Goal: Information Seeking & Learning: Learn about a topic

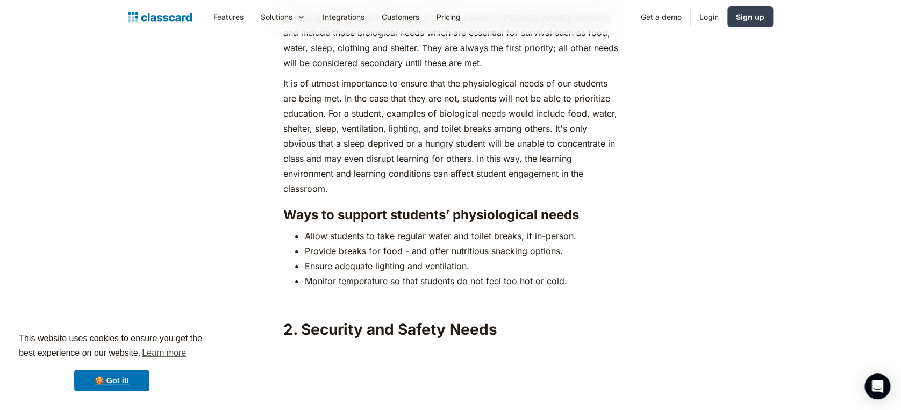
scroll to position [1602, 0]
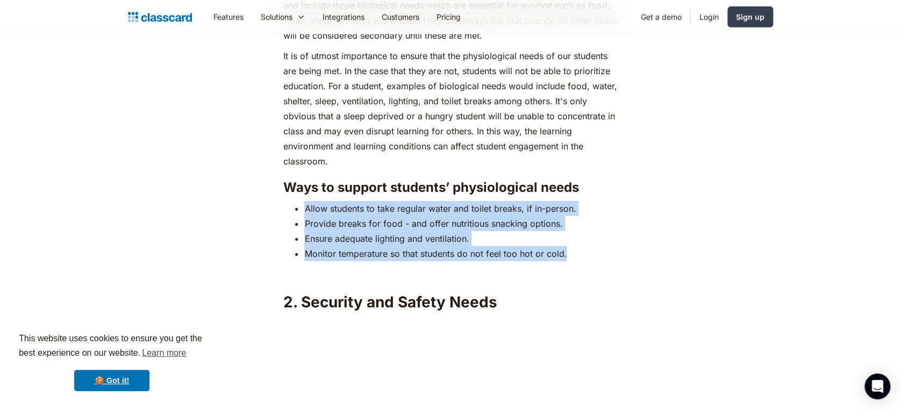
drag, startPoint x: 568, startPoint y: 235, endPoint x: 299, endPoint y: 190, distance: 273.1
click at [299, 201] on ul "Allow students to take regular water and toilet breaks, if in-person. Provide b…" at bounding box center [450, 231] width 335 height 60
copy ul "Allow students to take regular water and toilet breaks, if in-person. Provide b…"
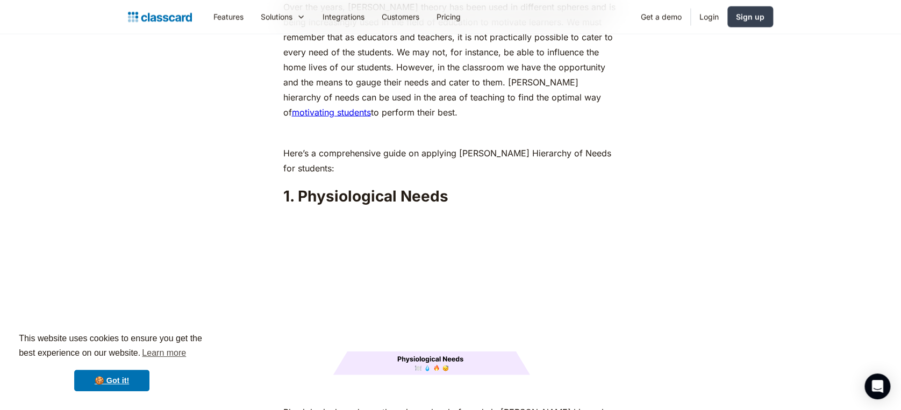
scroll to position [1253, 0]
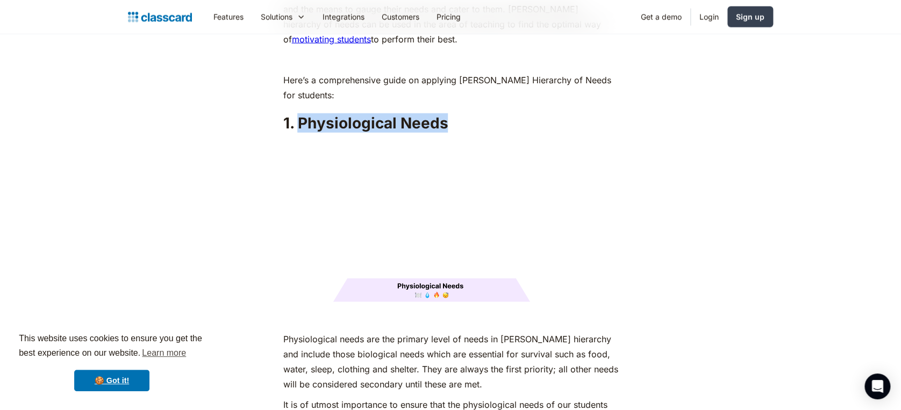
drag, startPoint x: 451, startPoint y: 103, endPoint x: 300, endPoint y: 103, distance: 150.5
click at [300, 113] on h2 "1. Physiological Needs" at bounding box center [450, 122] width 335 height 19
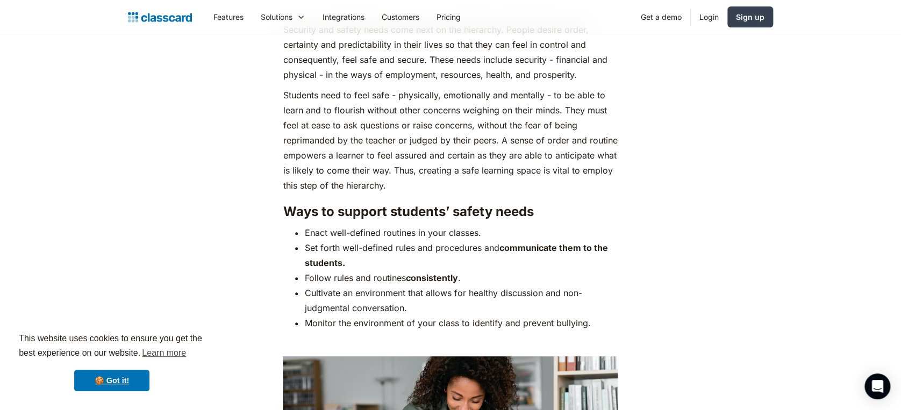
scroll to position [2066, 0]
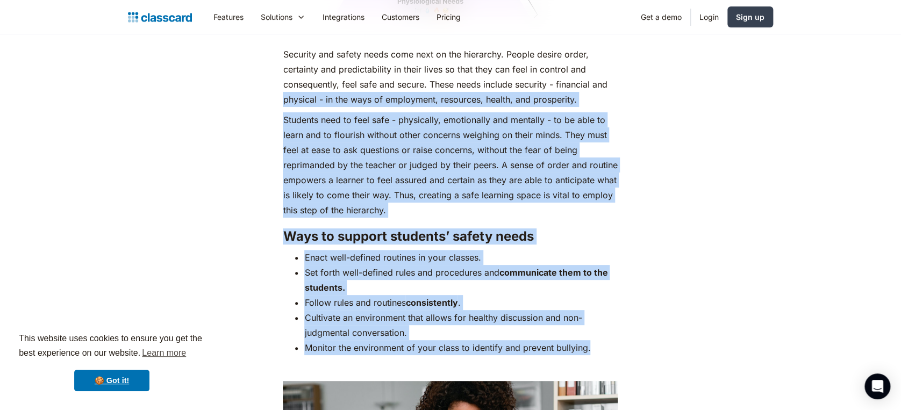
drag, startPoint x: 601, startPoint y: 328, endPoint x: 279, endPoint y: 83, distance: 404.4
copy div "physical - in the ways of employment, resources, health, and prosperity. Studen…"
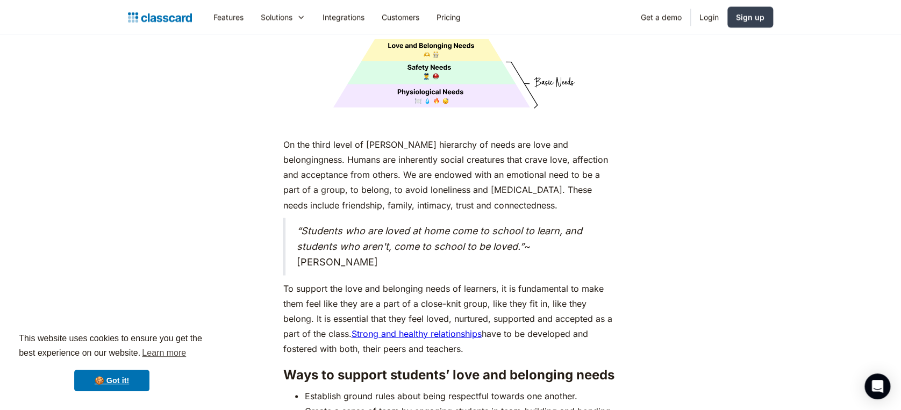
scroll to position [2871, 0]
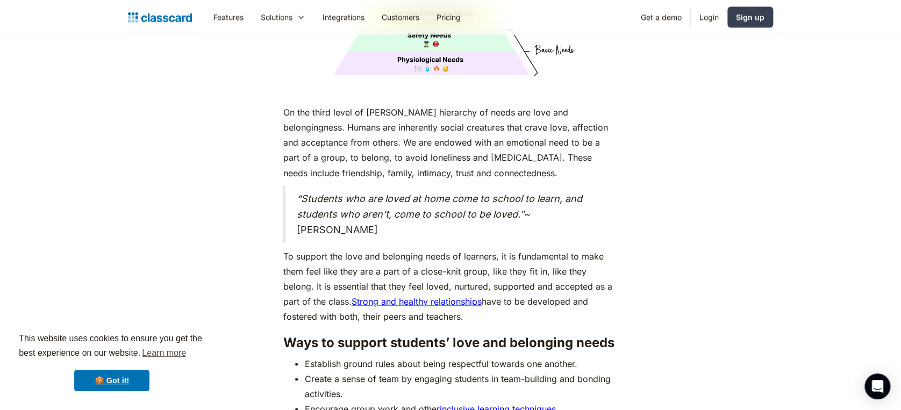
drag, startPoint x: 439, startPoint y: 297, endPoint x: 270, endPoint y: 92, distance: 264.7
click at [270, 92] on div "As humans, we are driven by an innate desire to achieve more, to surpass not ju…" at bounding box center [450, 112] width 437 height 4801
copy div "On the third level of [PERSON_NAME] hierarchy of needs are love and belongingne…"
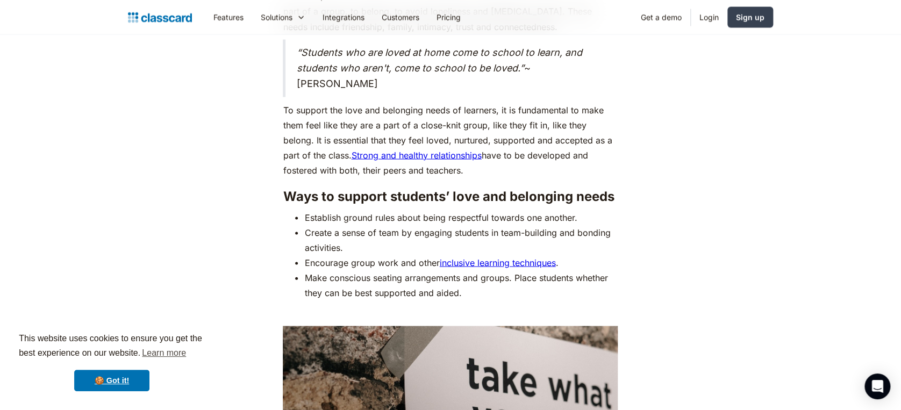
scroll to position [3058, 0]
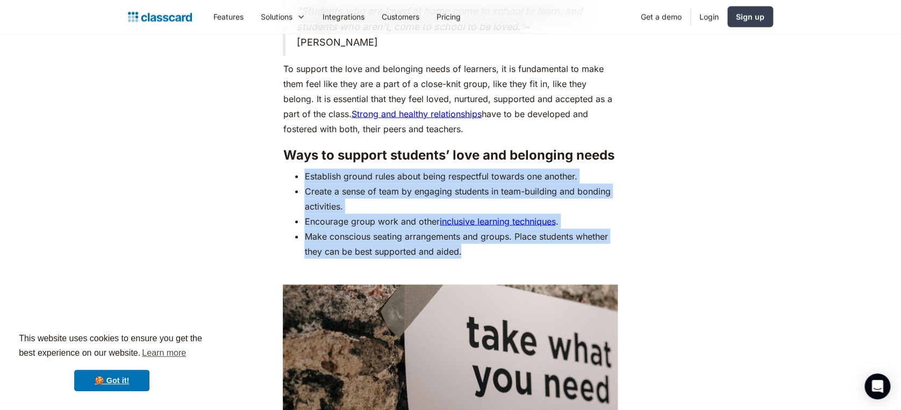
drag, startPoint x: 468, startPoint y: 235, endPoint x: 299, endPoint y: 156, distance: 186.6
click at [299, 169] on ul "Establish ground rules about being respectful towards one another. Create a sen…" at bounding box center [450, 214] width 335 height 90
copy ul "Establish ground rules about being respectful towards one another. Create a sen…"
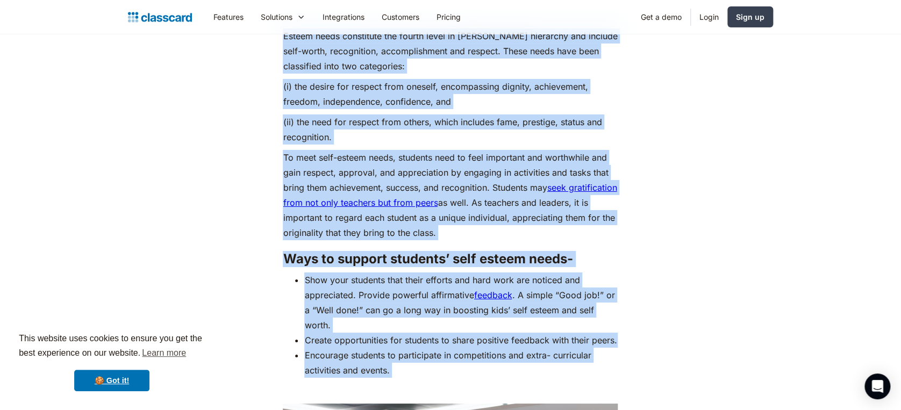
scroll to position [3857, 0]
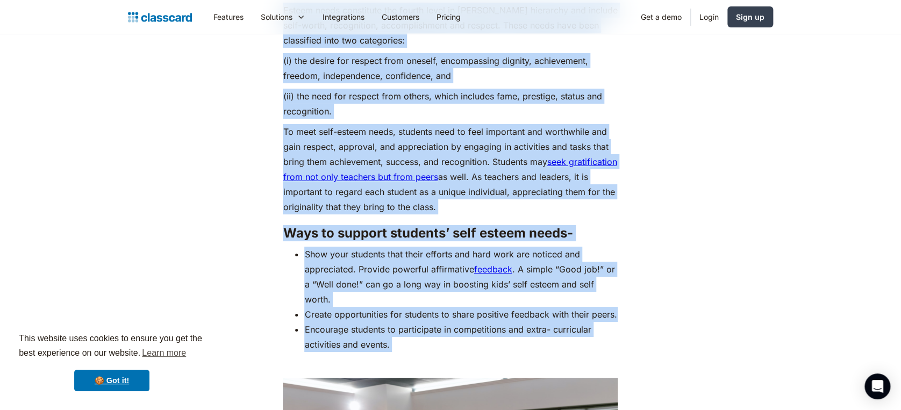
drag, startPoint x: 284, startPoint y: 104, endPoint x: 407, endPoint y: 375, distance: 298.1
copy div "Loremi dolor sitametcon adi elitse doeiu te Incidi’u laboreetd mag aliquae admi…"
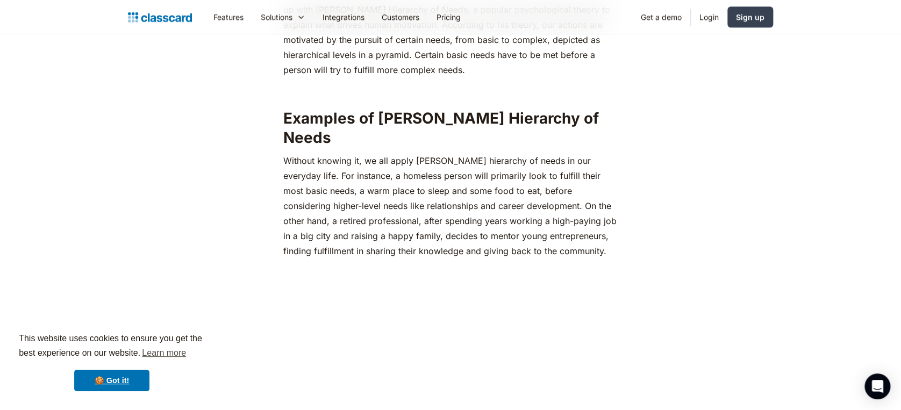
scroll to position [615, 0]
